Goal: Check status: Check status

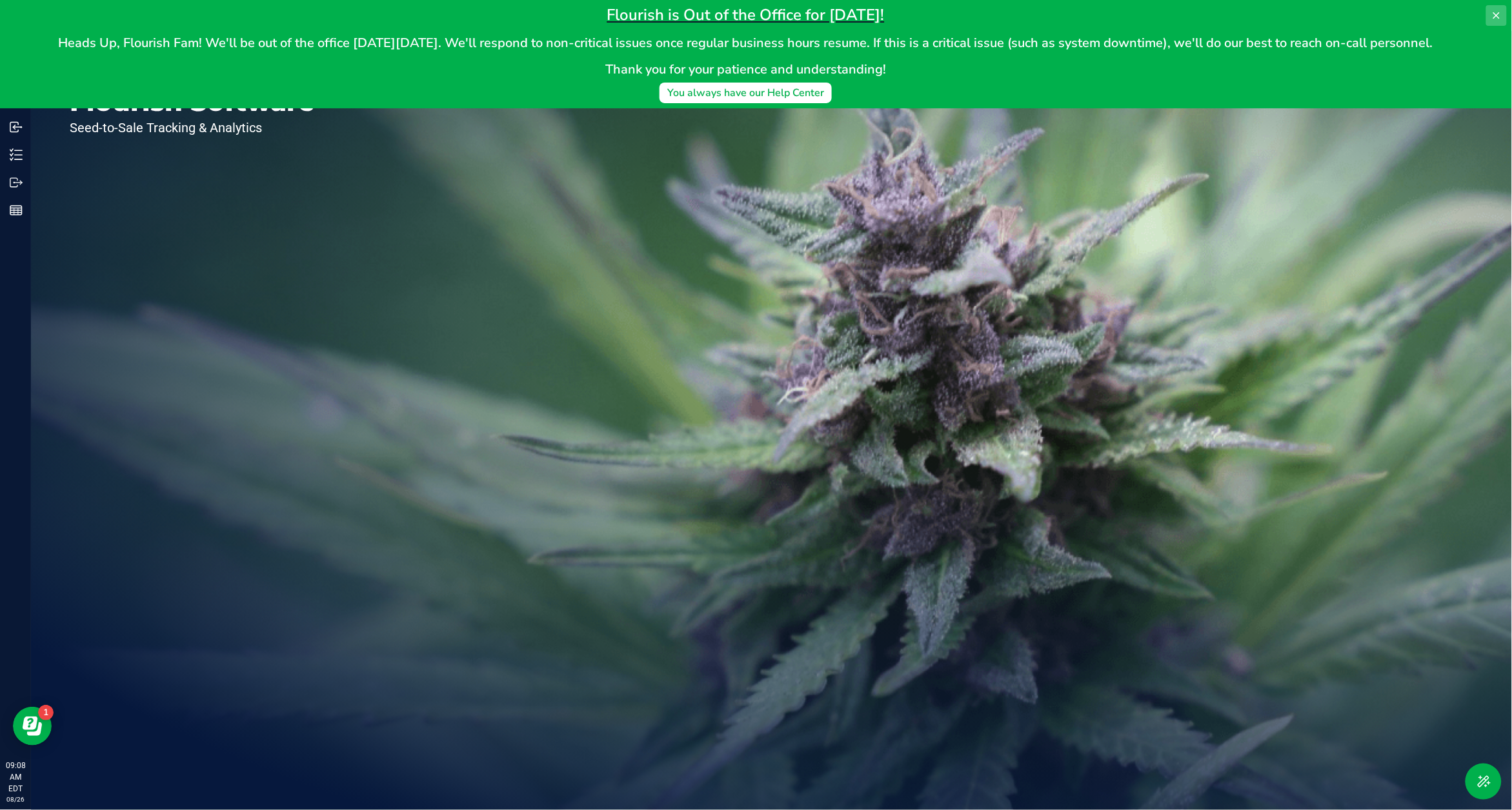
click at [1502, 11] on icon at bounding box center [1497, 15] width 10 height 10
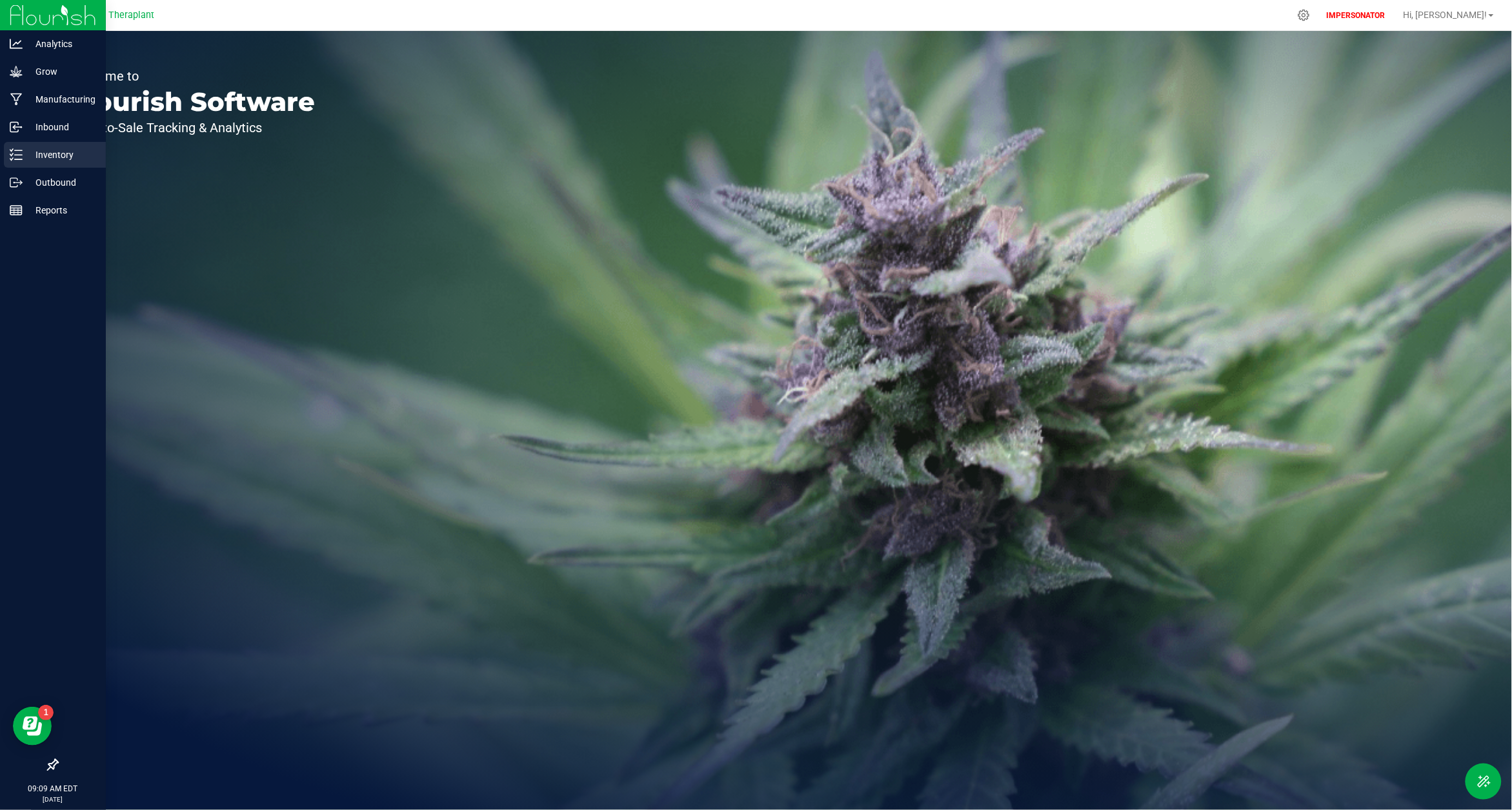
click at [51, 150] on p "Inventory" at bounding box center [61, 155] width 77 height 15
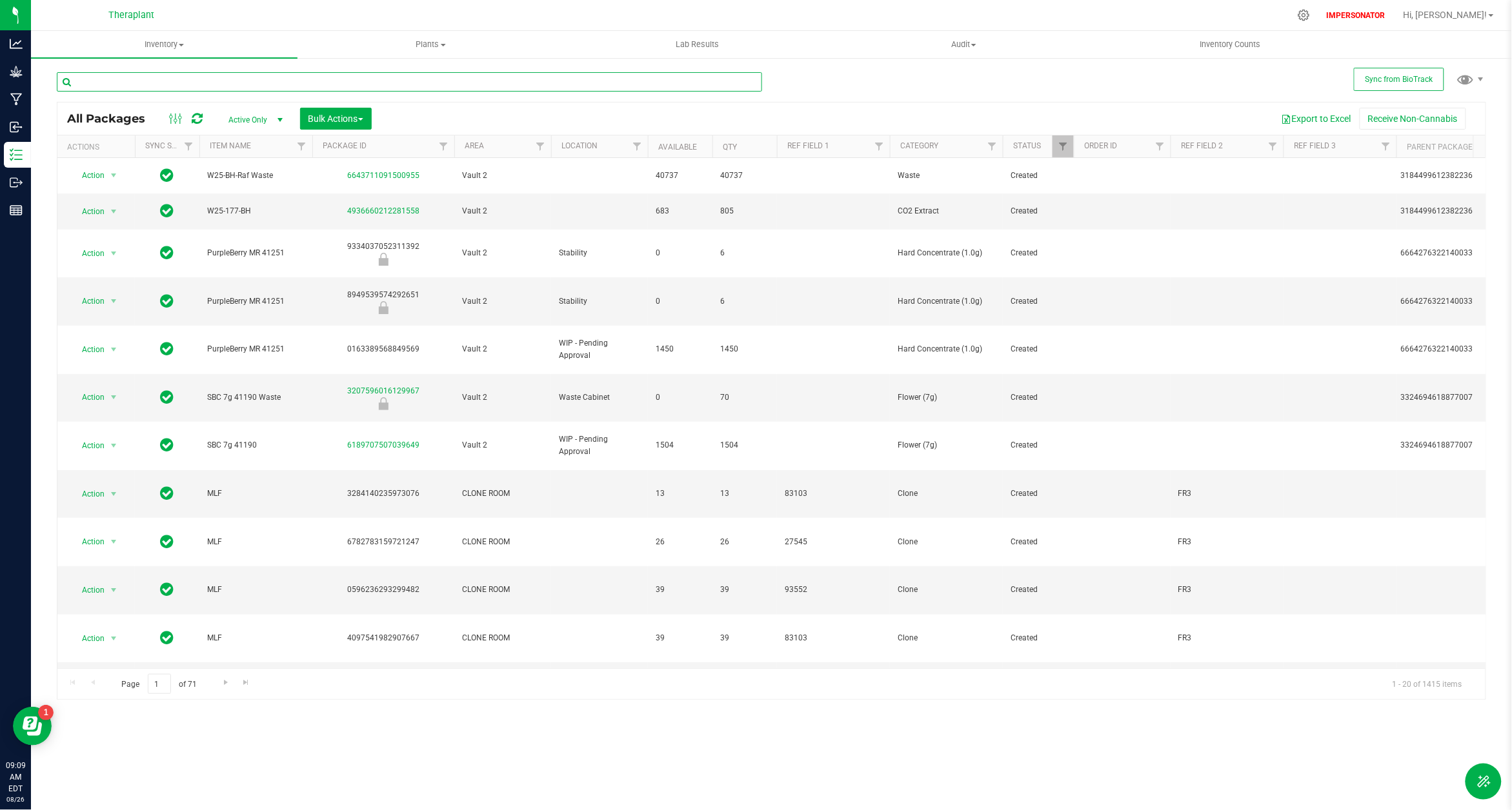
click at [134, 79] on input "text" at bounding box center [409, 82] width 705 height 20
paste input "CTTPTCT-20250813-521"
type input "CTTPTCT-20250813-521"
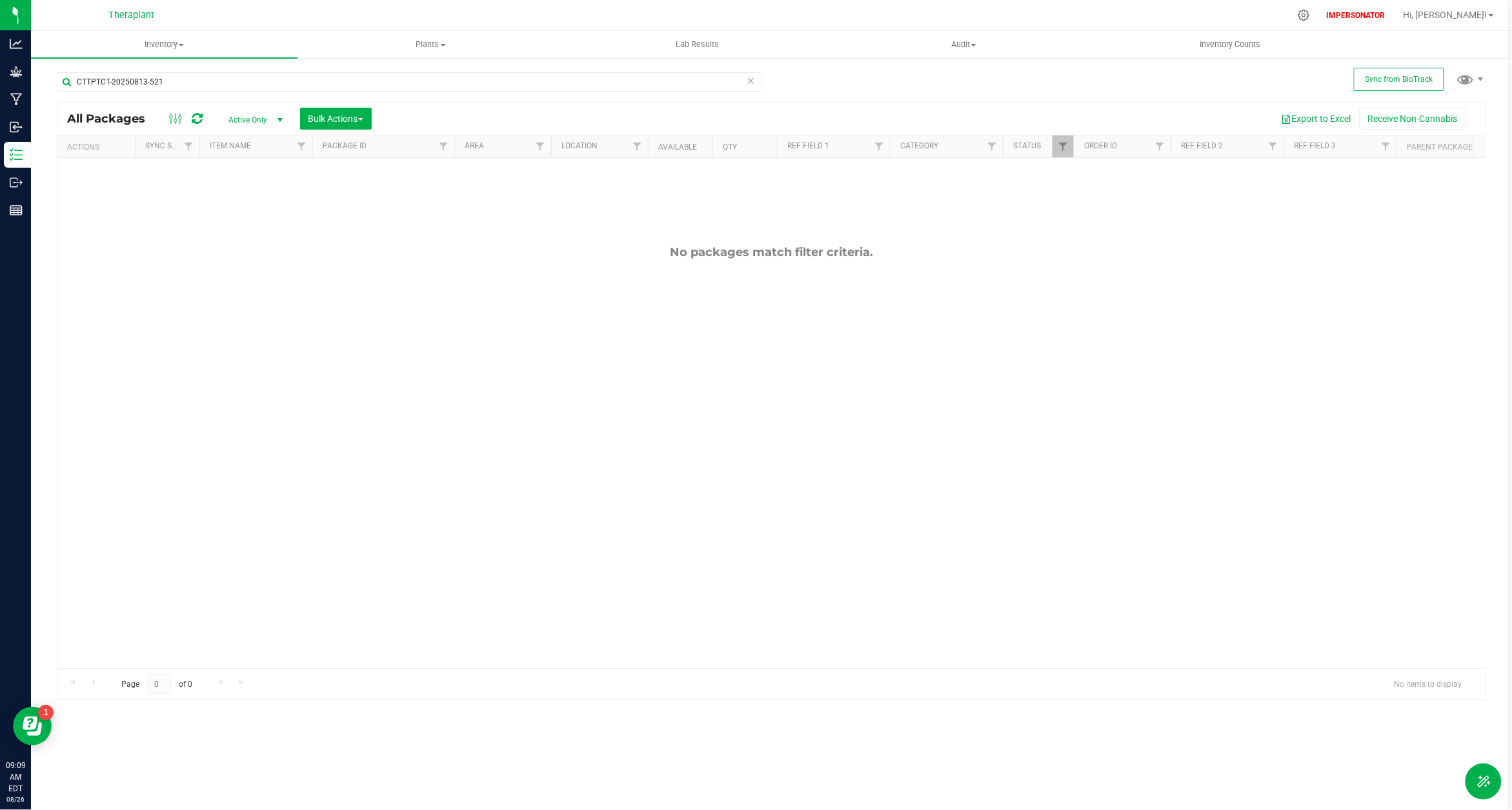
click at [278, 121] on span "select" at bounding box center [280, 120] width 10 height 10
click at [257, 199] on li "All" at bounding box center [253, 198] width 70 height 20
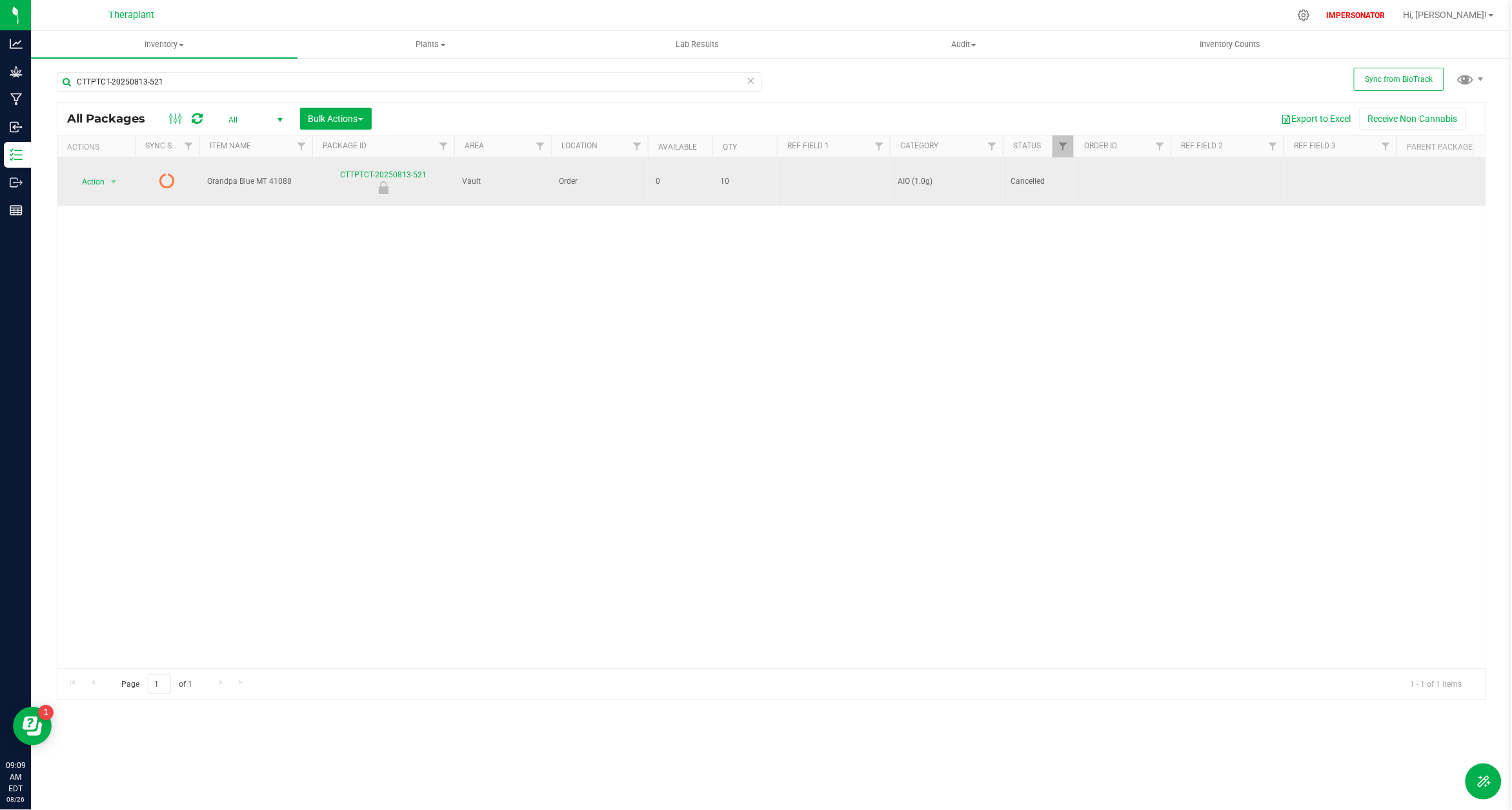
click at [165, 173] on icon at bounding box center [167, 181] width 15 height 15
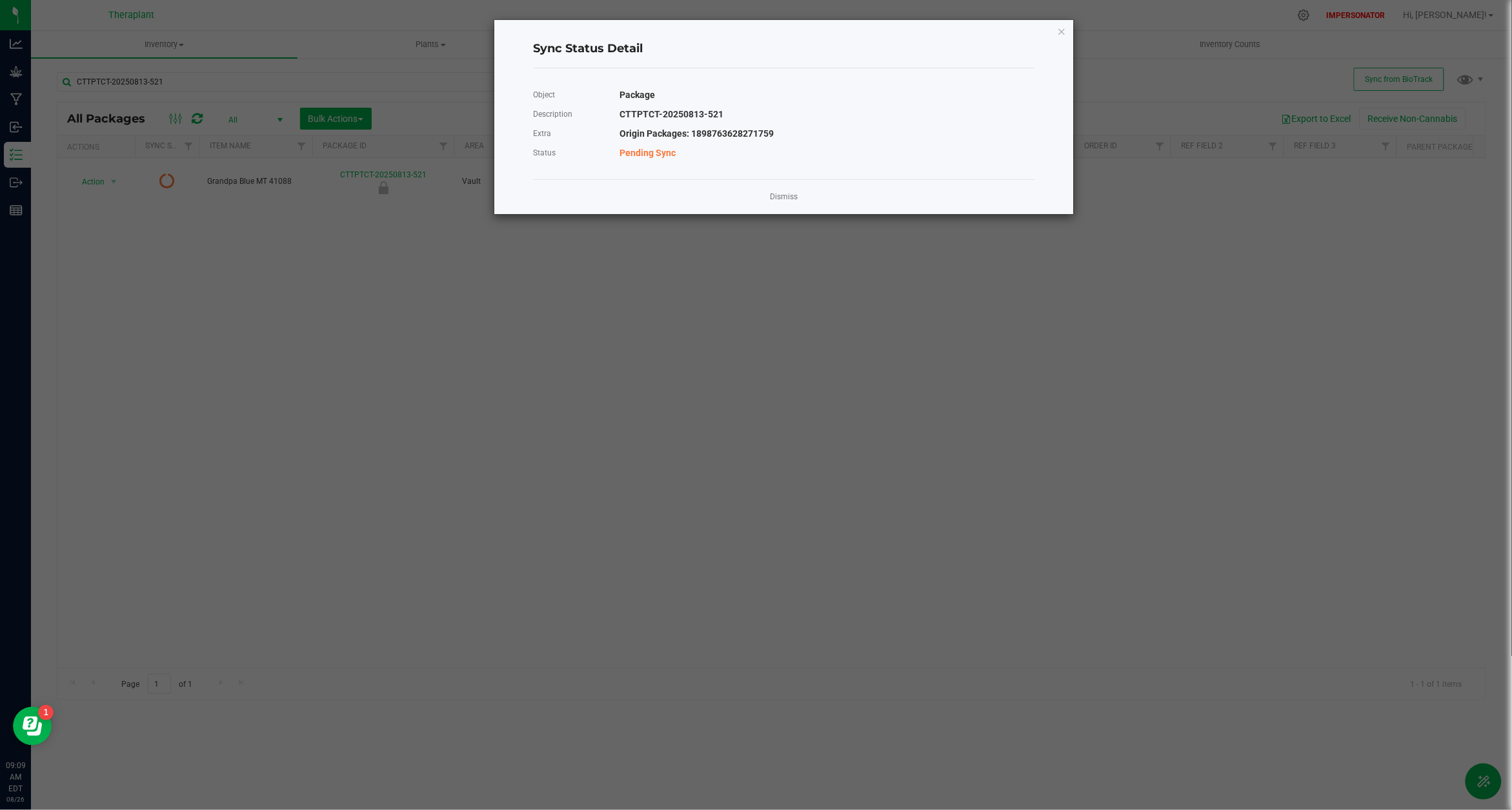
click at [653, 155] on span "Pending Sync" at bounding box center [648, 153] width 56 height 10
click at [788, 202] on link "Dismiss" at bounding box center [784, 197] width 28 height 11
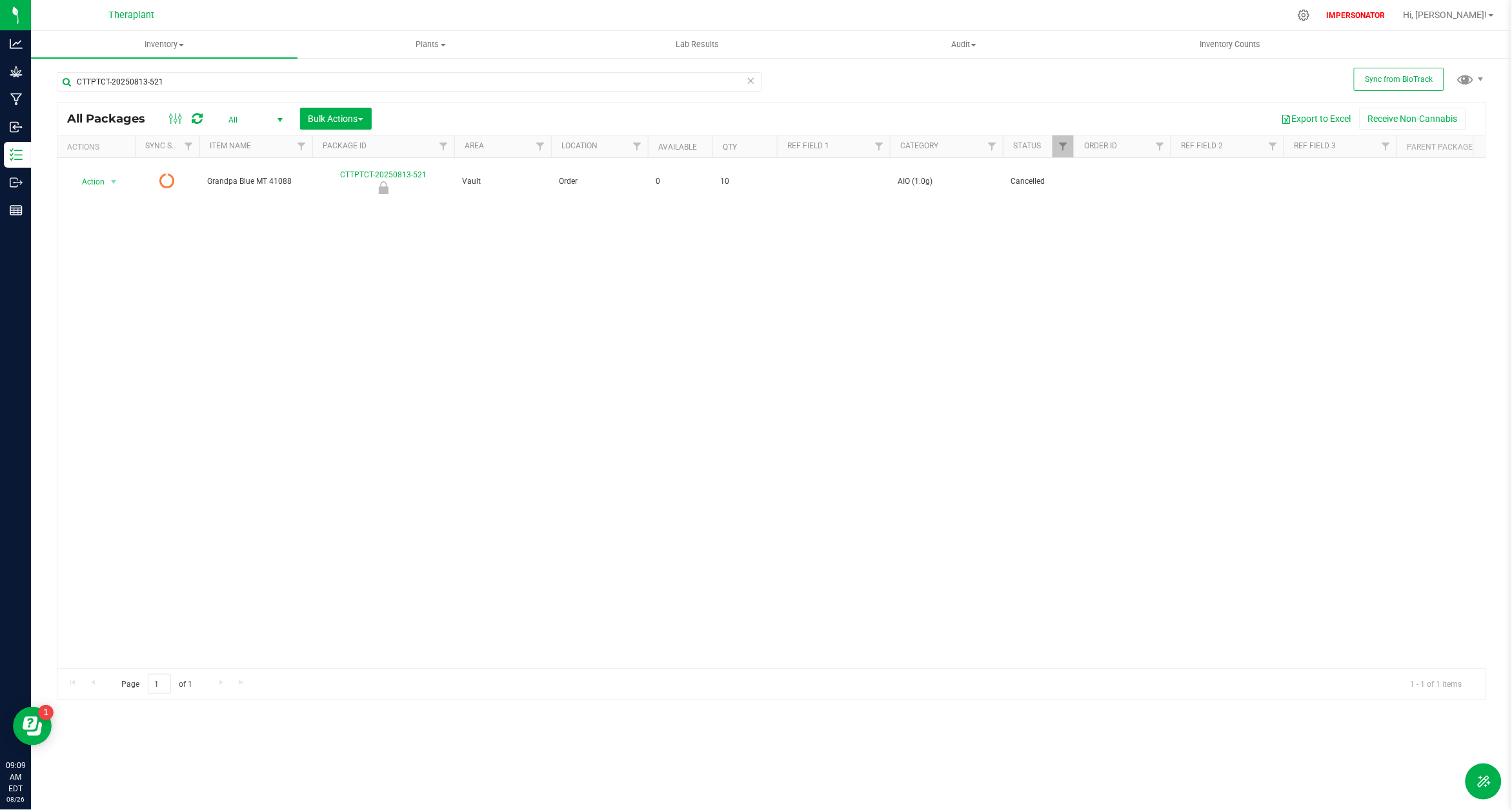
click at [666, 271] on div "Action Action Edit attributes Global inventory Package audit log See history Un…" at bounding box center [771, 413] width 1428 height 510
click at [734, 281] on div "Action Action Edit attributes Global inventory Package audit log See history Un…" at bounding box center [771, 413] width 1428 height 510
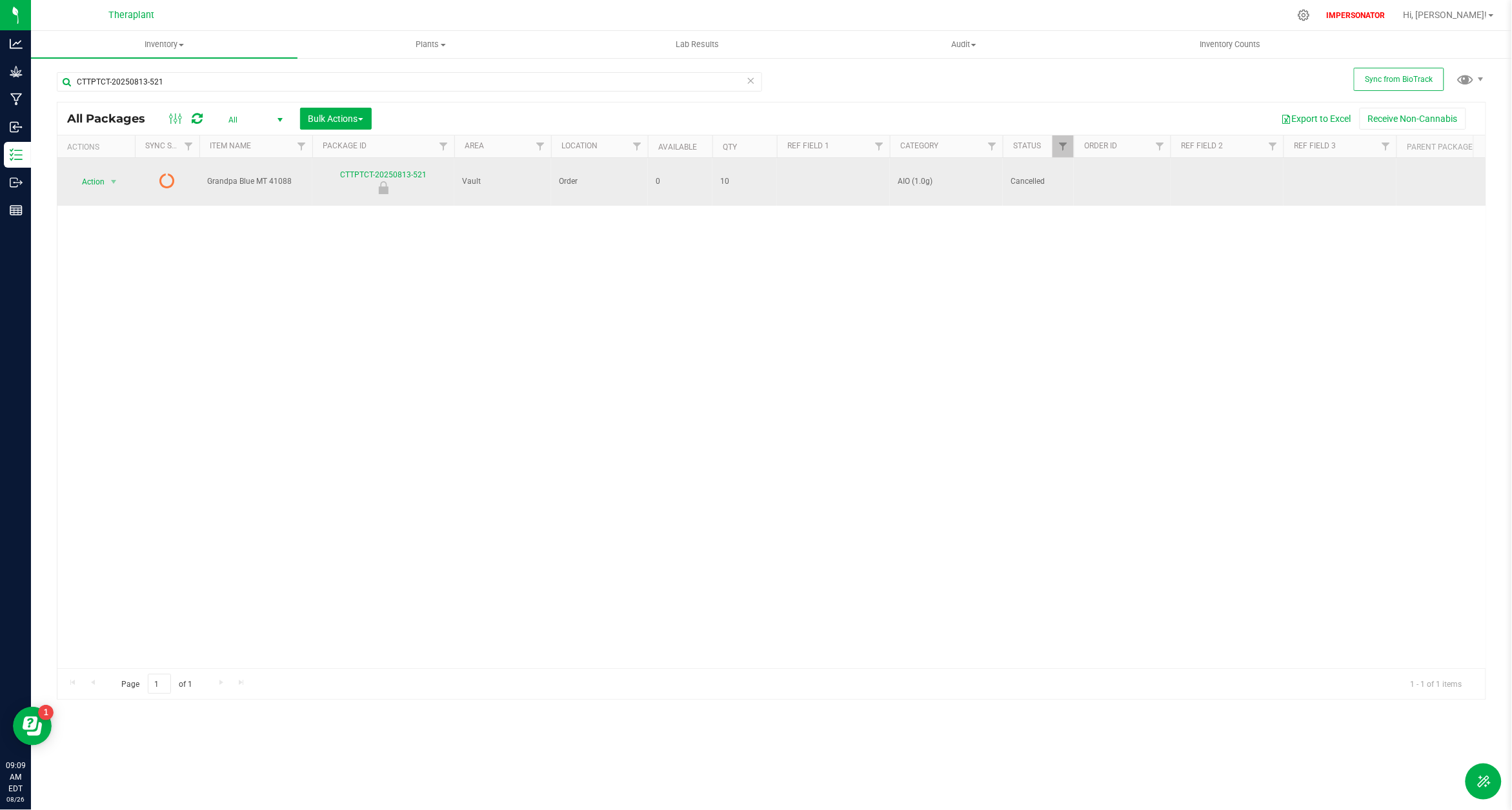
click at [169, 178] on icon at bounding box center [167, 181] width 15 height 15
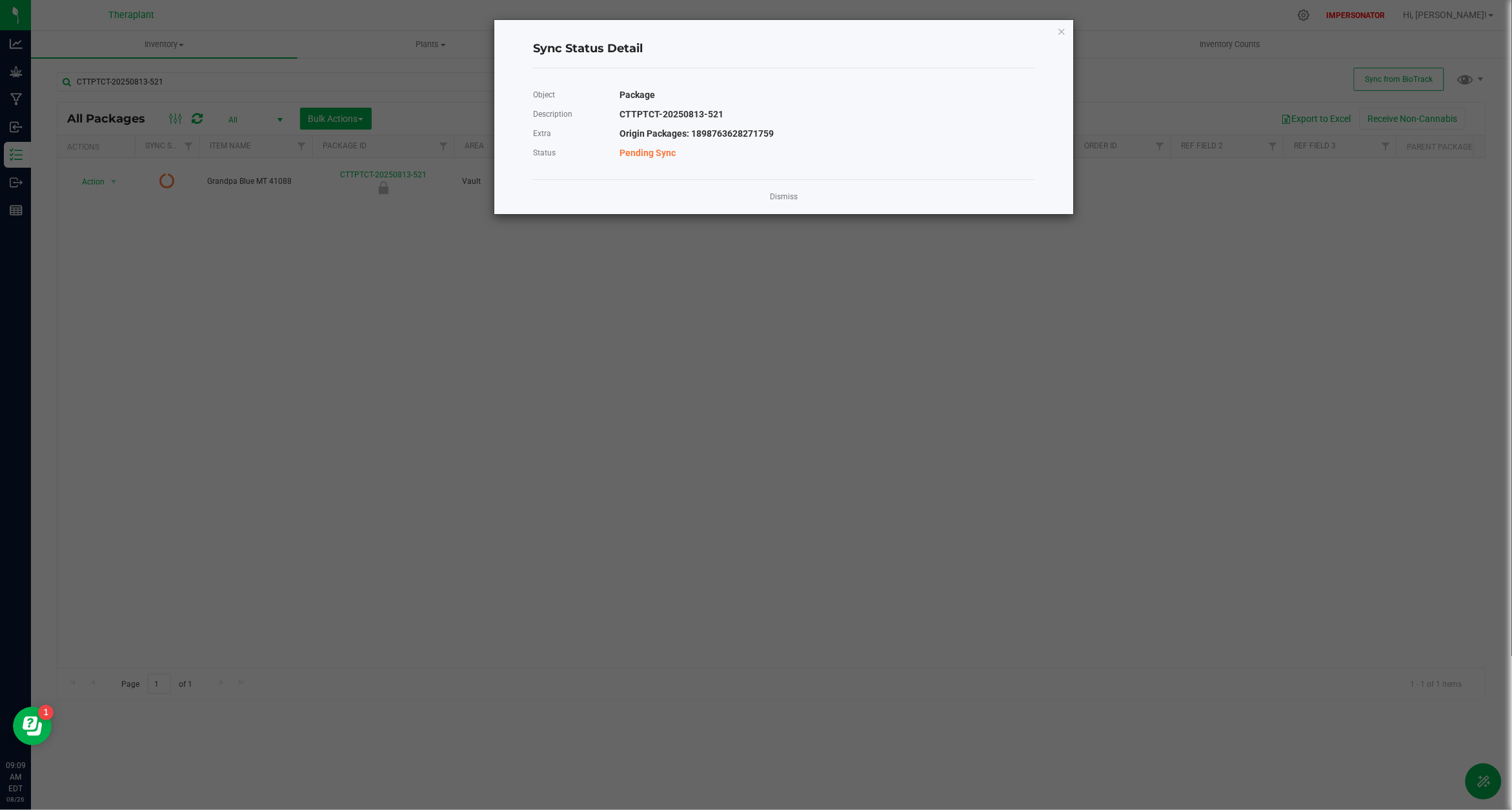
click at [618, 307] on ngb-modal-window "Sync Status Detail Object Package Description CTTPTCT-20250813-521 Extra Origin…" at bounding box center [761, 405] width 1522 height 810
click at [1063, 31] on icon "Close" at bounding box center [1062, 31] width 9 height 15
